Goal: Information Seeking & Learning: Learn about a topic

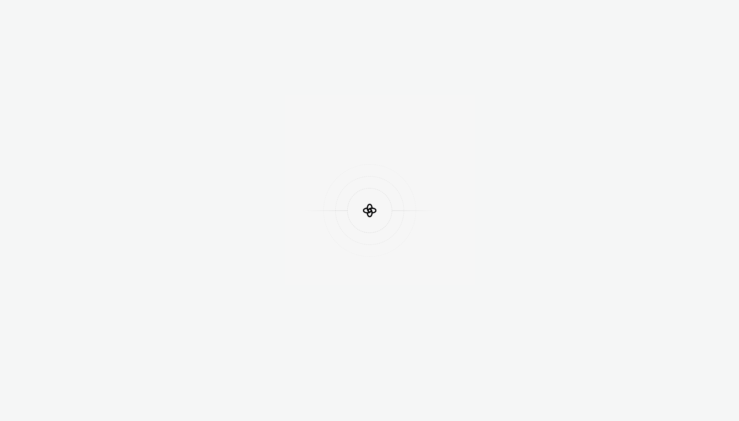
scroll to position [477, 0]
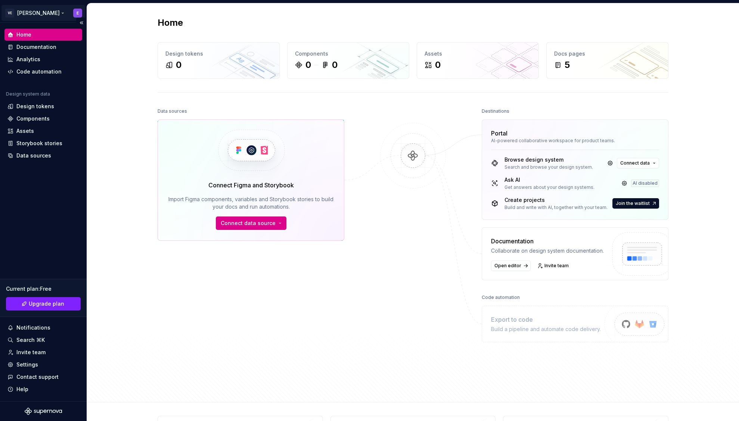
click at [35, 14] on html "VE [PERSON_NAME] E Home Documentation Analytics Code automation Design system d…" at bounding box center [369, 210] width 739 height 421
click at [117, 157] on html "VE [PERSON_NAME] E Home Documentation Analytics Code automation Design system d…" at bounding box center [369, 210] width 739 height 421
click at [41, 107] on div "Design tokens" at bounding box center [35, 106] width 38 height 7
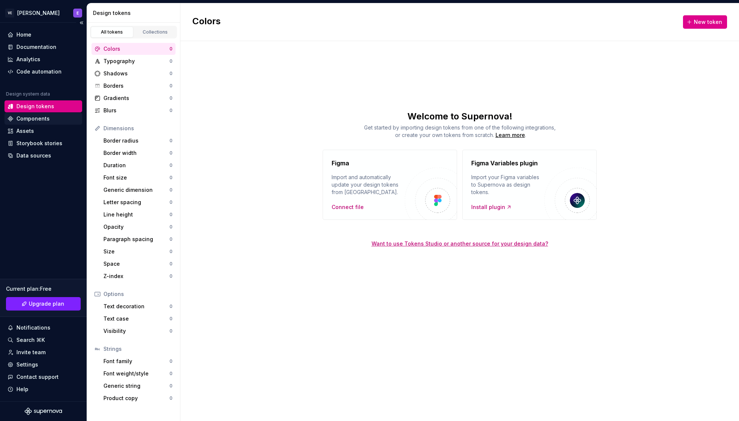
click at [40, 118] on div "Components" at bounding box center [32, 118] width 33 height 7
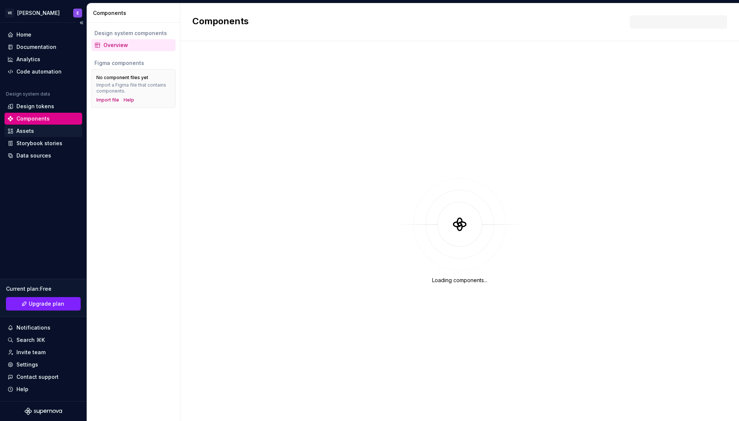
click at [35, 128] on div "Assets" at bounding box center [43, 130] width 72 height 7
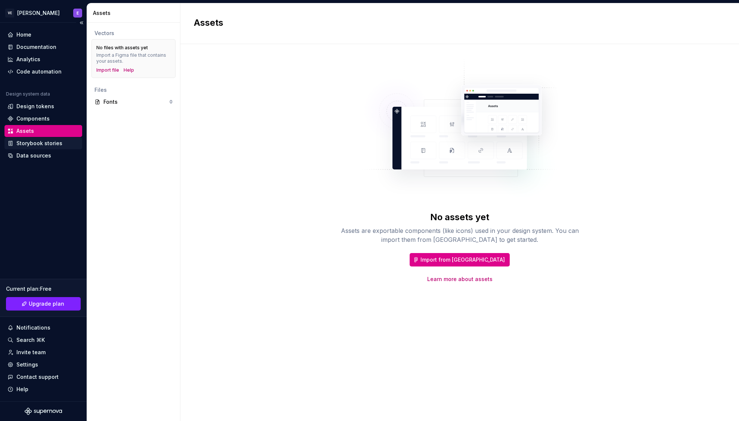
click at [46, 143] on div "Storybook stories" at bounding box center [39, 143] width 46 height 7
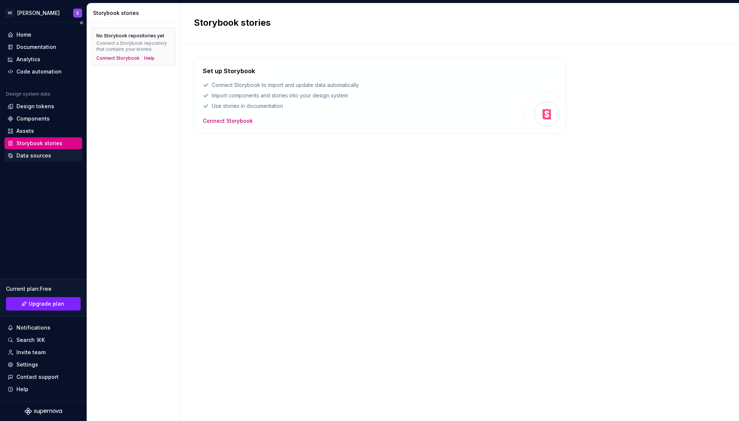
click at [43, 153] on div "Data sources" at bounding box center [33, 155] width 35 height 7
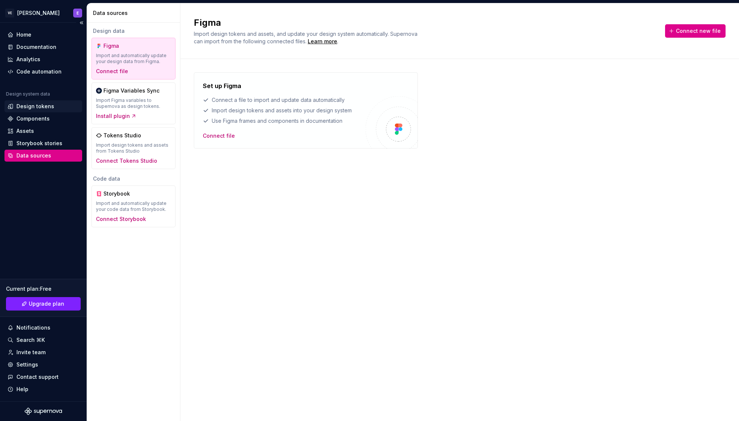
click at [44, 106] on div "Design tokens" at bounding box center [35, 106] width 38 height 7
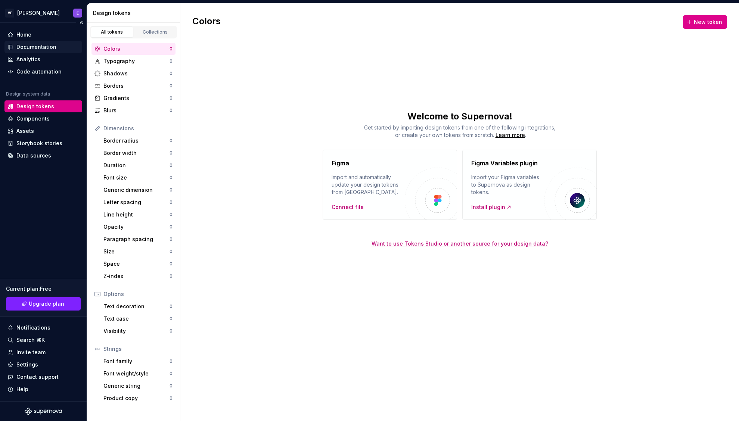
click at [33, 46] on div "Documentation" at bounding box center [36, 46] width 40 height 7
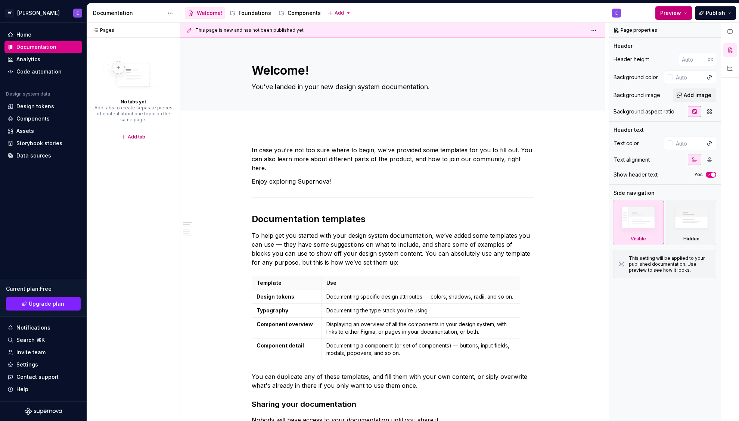
click at [691, 13] on button "Preview" at bounding box center [674, 12] width 37 height 13
click at [150, 177] on div "Pages Pages No tabs yet Add tabs to create separate pieces of content about one…" at bounding box center [133, 222] width 93 height 399
type textarea "*"
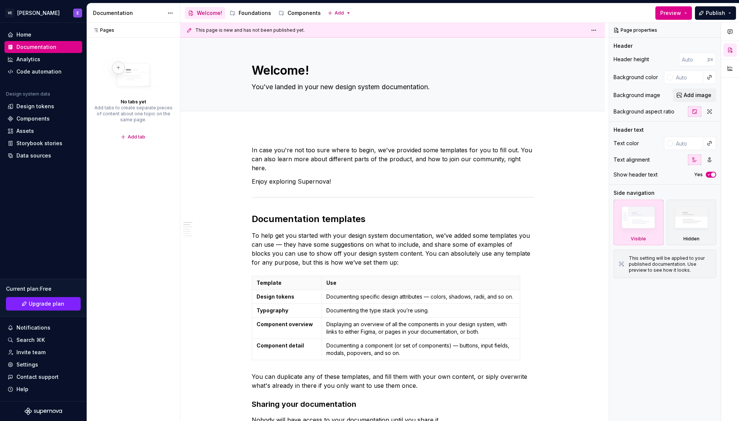
type textarea "*"
